Goal: Information Seeking & Learning: Learn about a topic

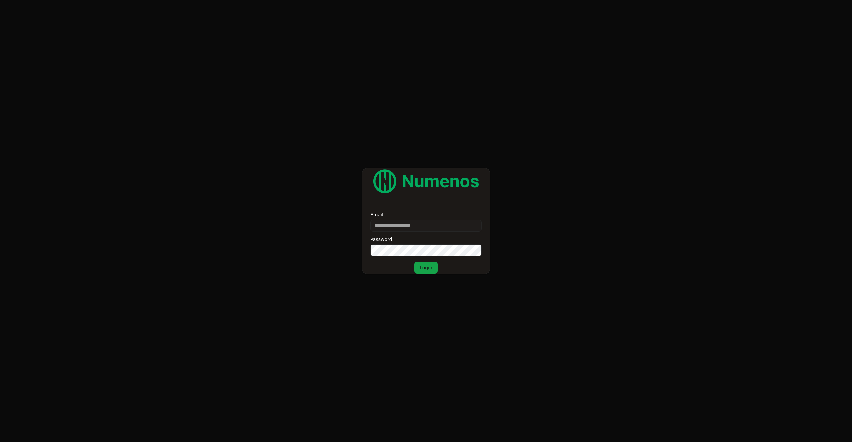
type input "**********"
click at [423, 267] on button "Login" at bounding box center [425, 268] width 23 height 12
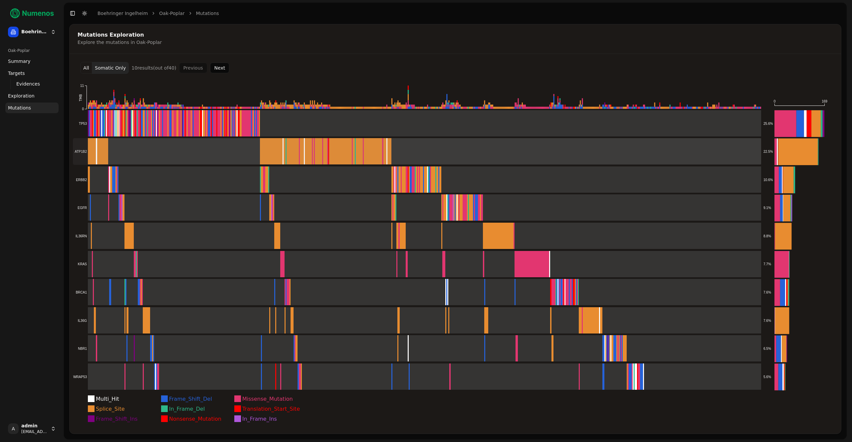
click at [167, 144] on rect at bounding box center [417, 151] width 688 height 27
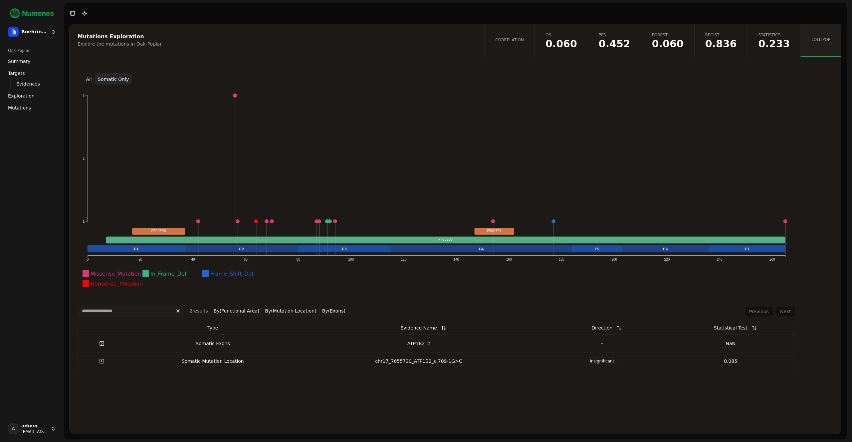
click at [89, 79] on button "All" at bounding box center [89, 79] width 12 height 12
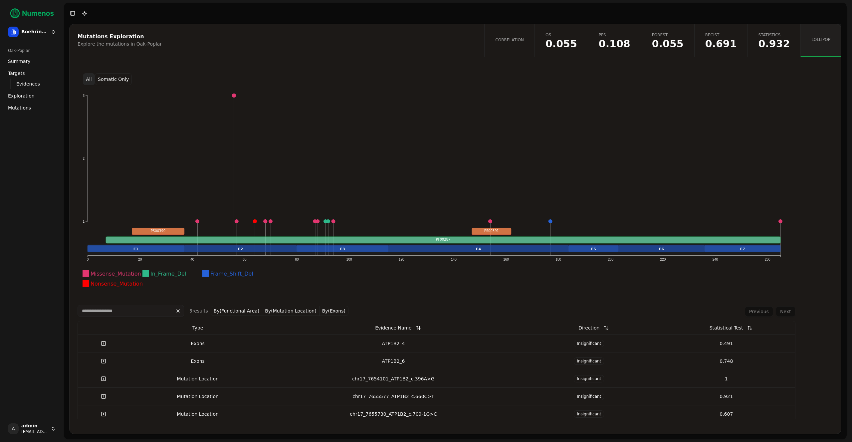
click at [117, 81] on button "Somatic Only" at bounding box center [113, 79] width 37 height 12
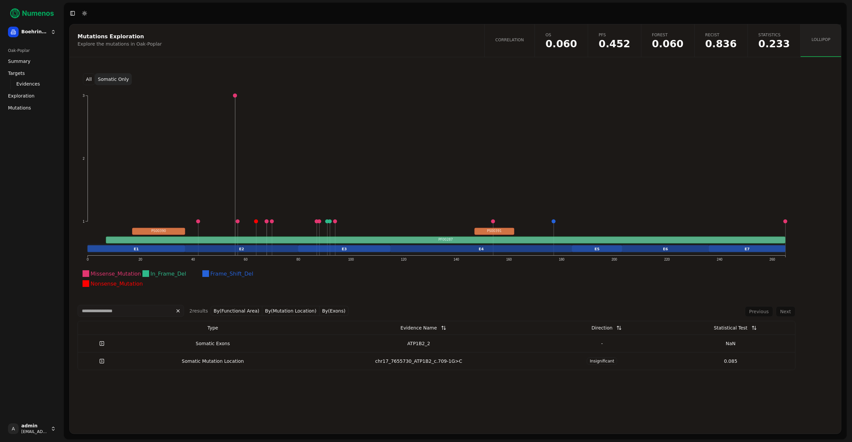
click at [751, 40] on link "Statistics 0.233" at bounding box center [774, 40] width 53 height 33
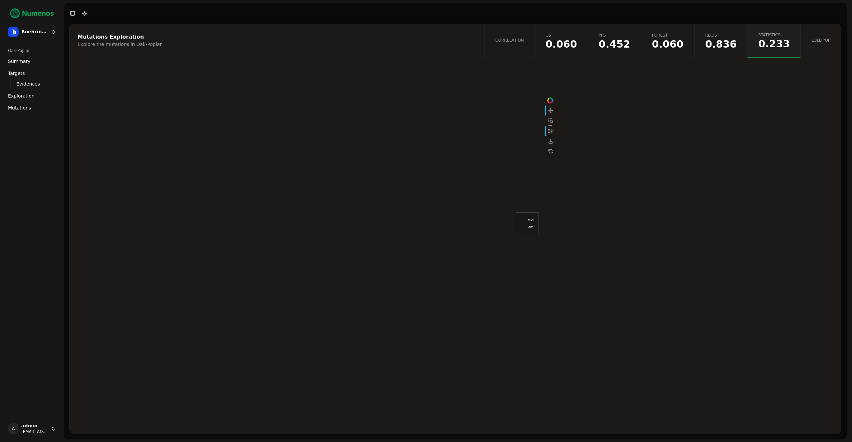
click at [729, 44] on span "0.836" at bounding box center [721, 44] width 32 height 10
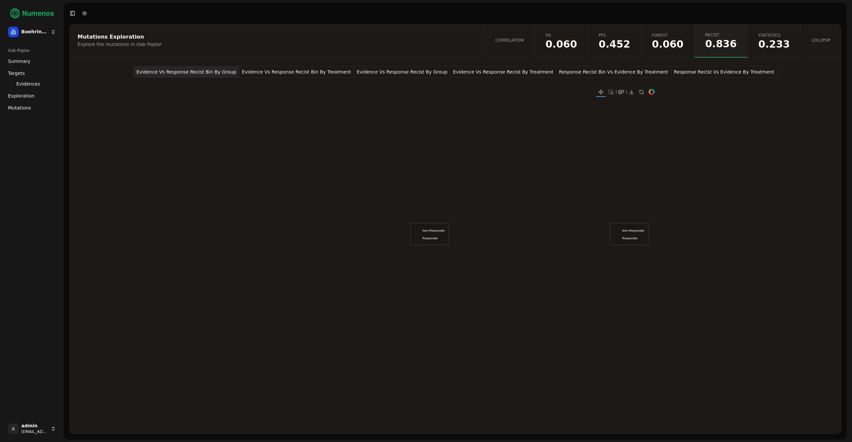
click at [518, 71] on button "Evidence Vs Response Recist By Treatment" at bounding box center [503, 72] width 106 height 12
click at [13, 100] on link "Exploration" at bounding box center [31, 96] width 53 height 11
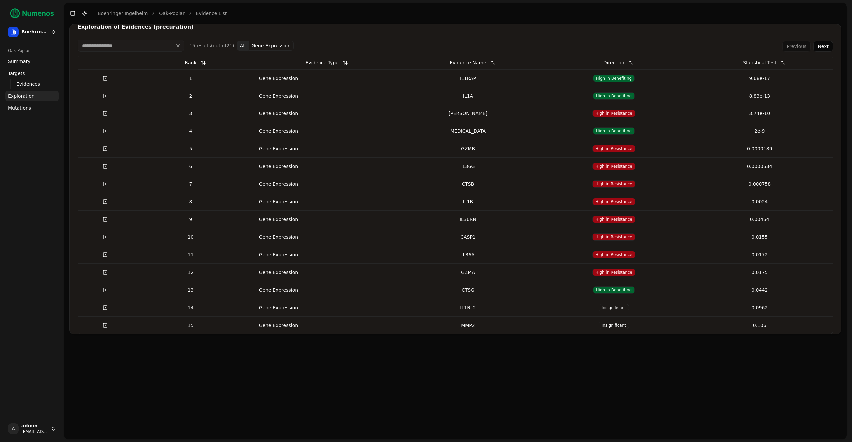
click at [655, 82] on td "High in Benefiting" at bounding box center [614, 78] width 146 height 18
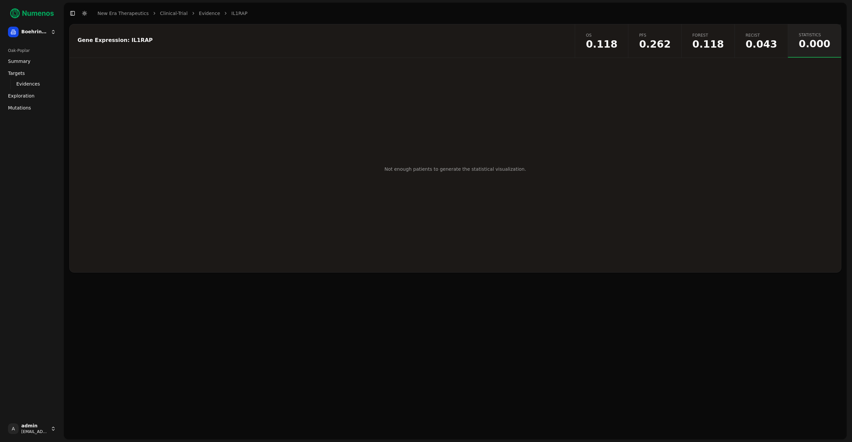
click at [774, 48] on span "0.043" at bounding box center [762, 44] width 32 height 10
click at [522, 70] on button "Response Recist Vs Evidence By Treatment" at bounding box center [513, 72] width 106 height 12
click at [440, 70] on button "Response Recist Bin Vs Evidence By Treatment" at bounding box center [402, 72] width 115 height 12
click at [500, 71] on button "Response Recist Vs Evidence By Treatment" at bounding box center [513, 72] width 106 height 12
click at [743, 48] on link "Recist 0.043" at bounding box center [761, 40] width 53 height 33
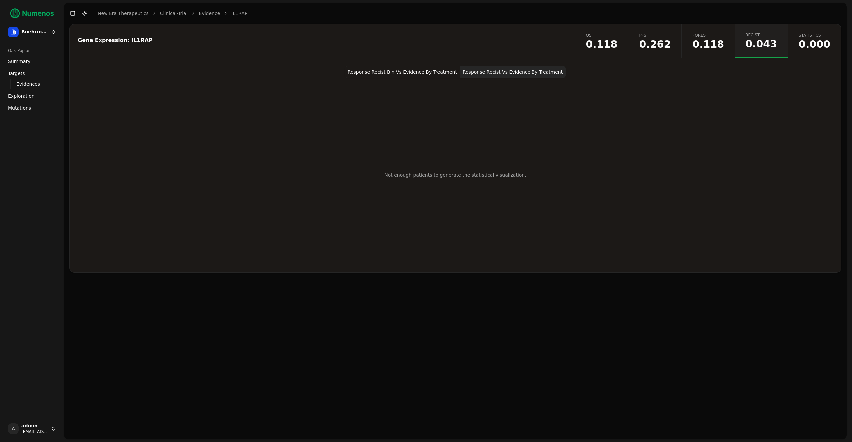
click at [719, 47] on span "0.118" at bounding box center [708, 44] width 32 height 10
click at [670, 41] on span "0.262" at bounding box center [655, 44] width 32 height 10
click at [488, 71] on button "Km Predictive High And Low By Treatment PFS" at bounding box center [508, 72] width 114 height 12
click at [406, 71] on button "Km Predictive High And Low By Group PFS" at bounding box center [398, 72] width 105 height 12
click at [617, 46] on span "0.118" at bounding box center [602, 44] width 32 height 10
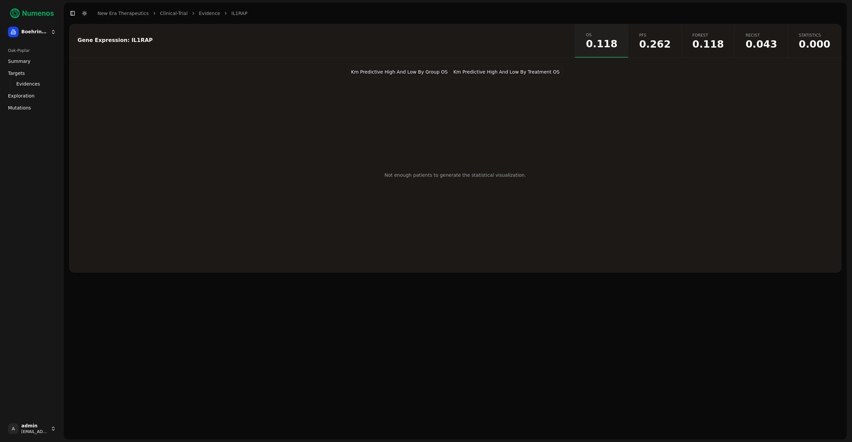
click at [19, 99] on span "Exploration" at bounding box center [21, 96] width 27 height 7
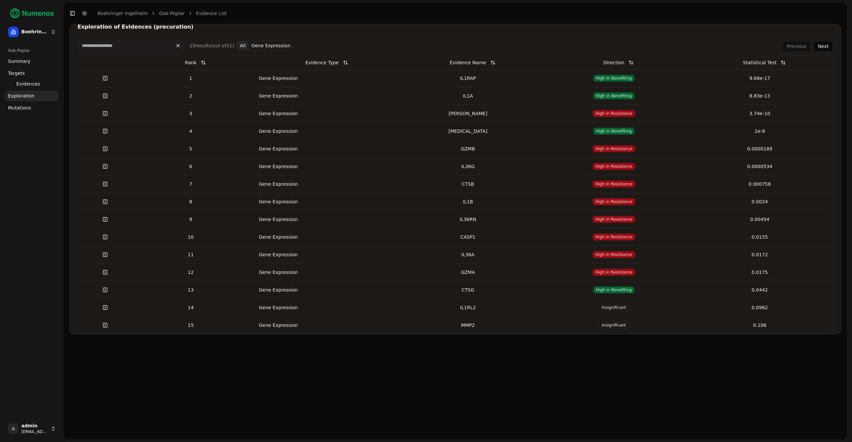
click at [436, 179] on td "CTSB" at bounding box center [468, 184] width 146 height 18
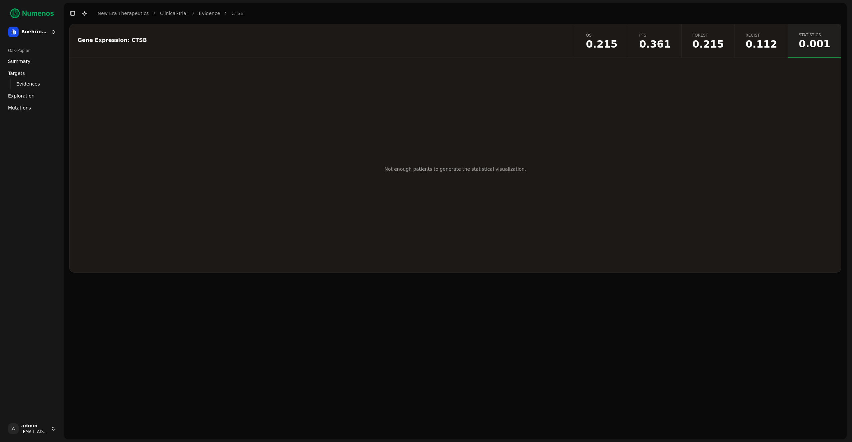
click at [765, 44] on span "0.112" at bounding box center [762, 44] width 32 height 10
click at [480, 72] on button "Response Recist Vs Evidence By Treatment" at bounding box center [513, 72] width 106 height 12
